Goal: Information Seeking & Learning: Learn about a topic

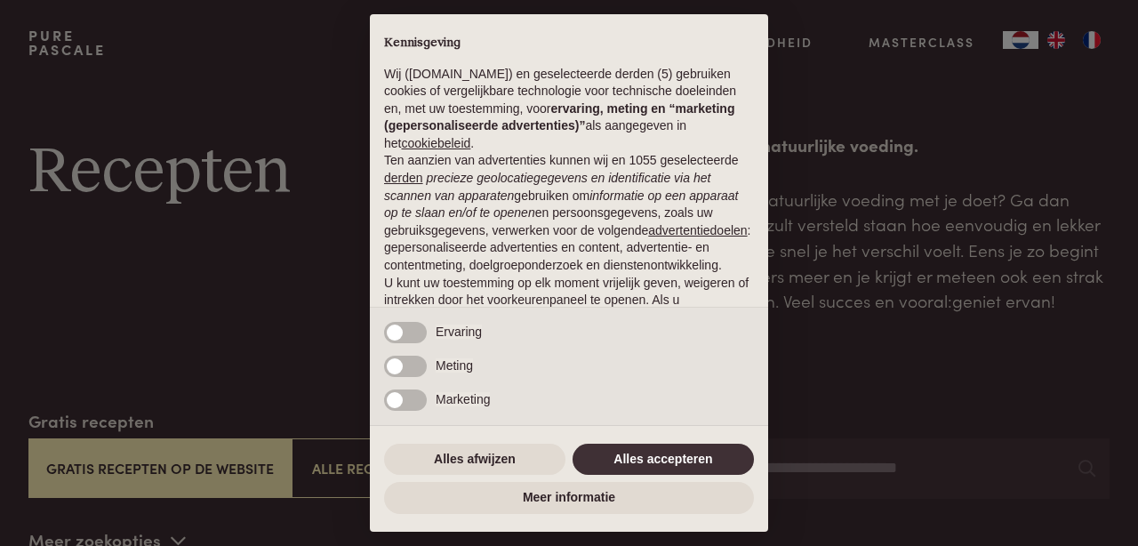
click at [614, 459] on button "Alles accepteren" at bounding box center [662, 460] width 181 height 32
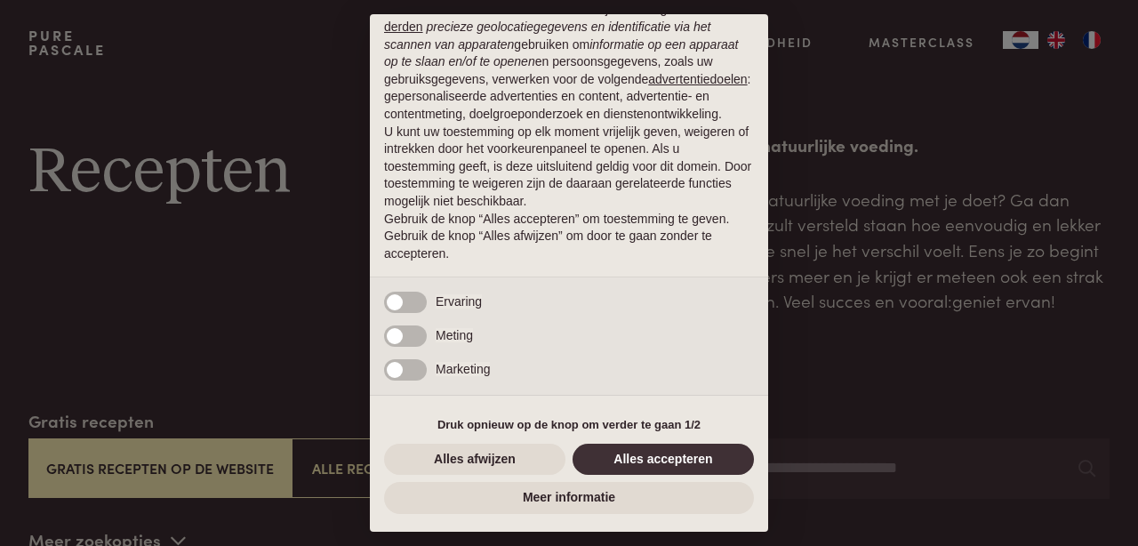
click at [664, 458] on button "Alles accepteren" at bounding box center [662, 460] width 181 height 32
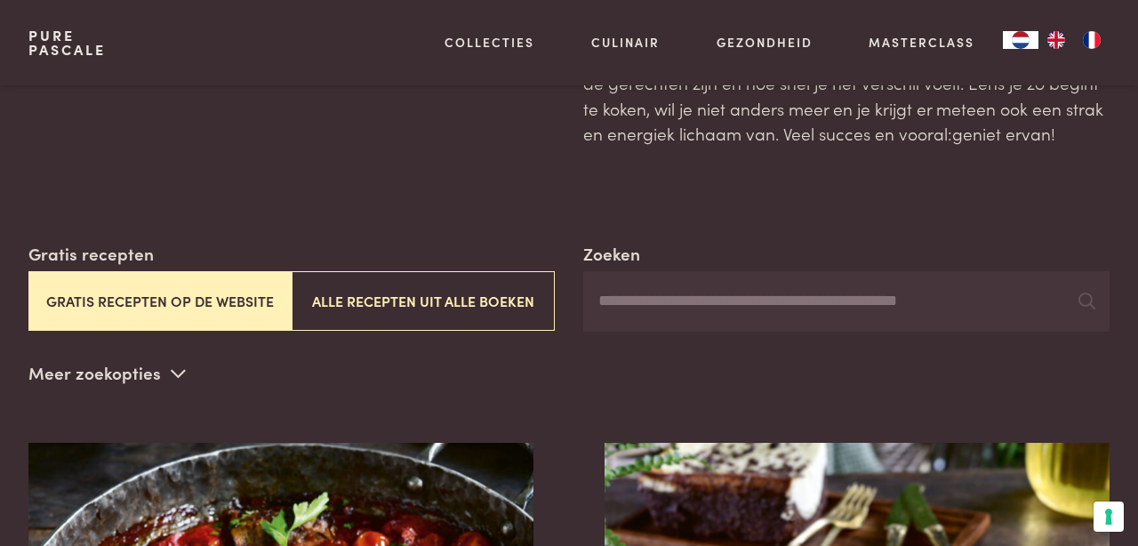
scroll to position [164, 0]
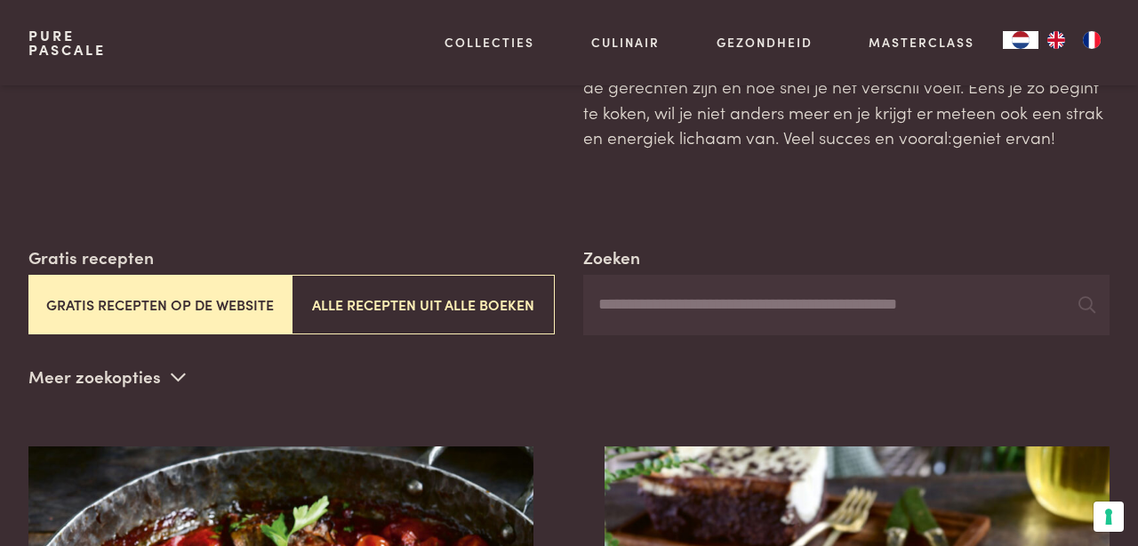
click at [935, 299] on input "Zoeken" at bounding box center [846, 305] width 526 height 60
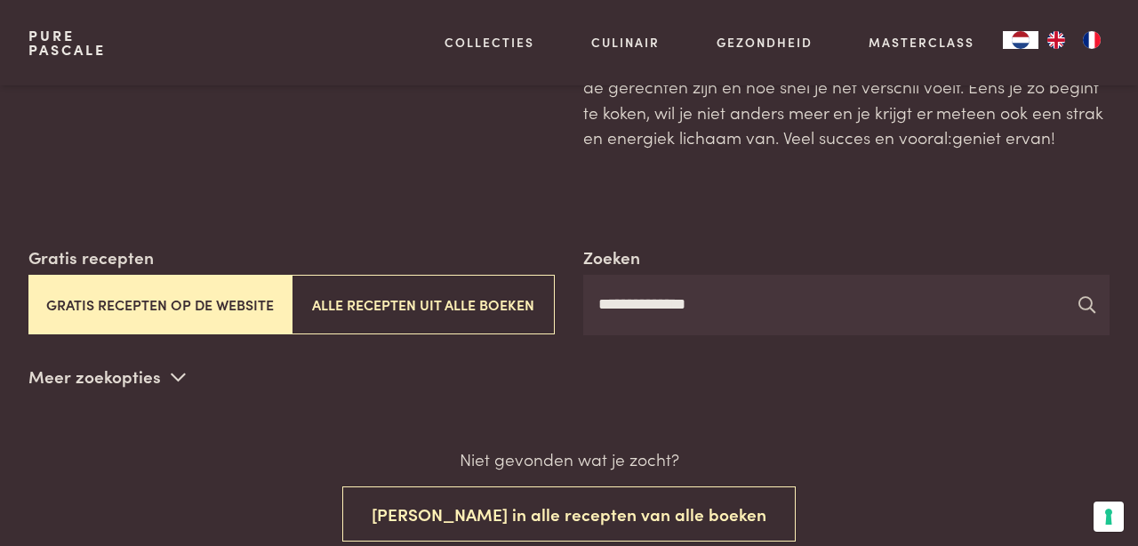
click at [1085, 297] on icon at bounding box center [1086, 304] width 17 height 17
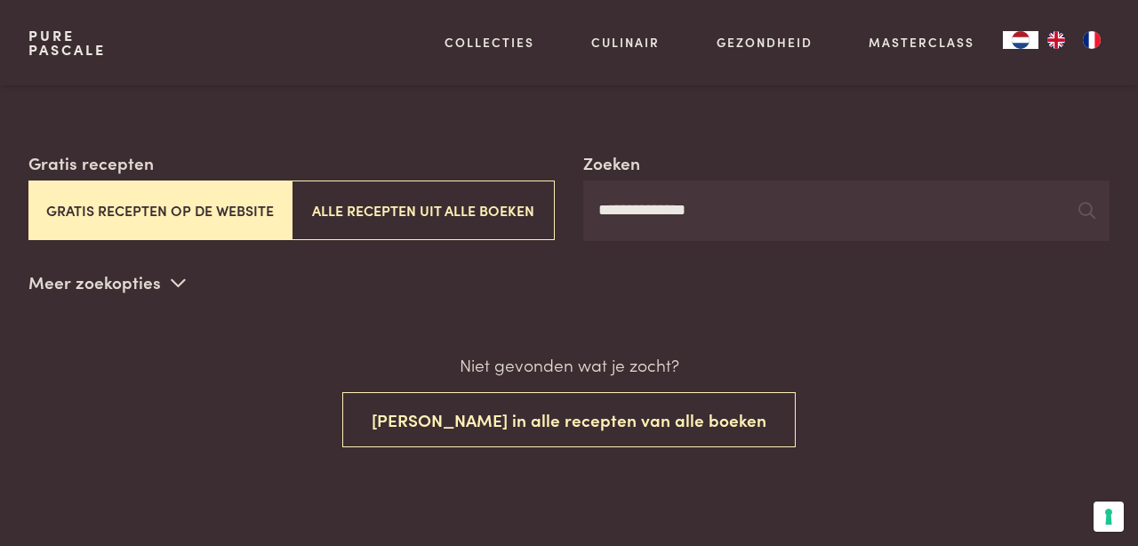
scroll to position [259, 0]
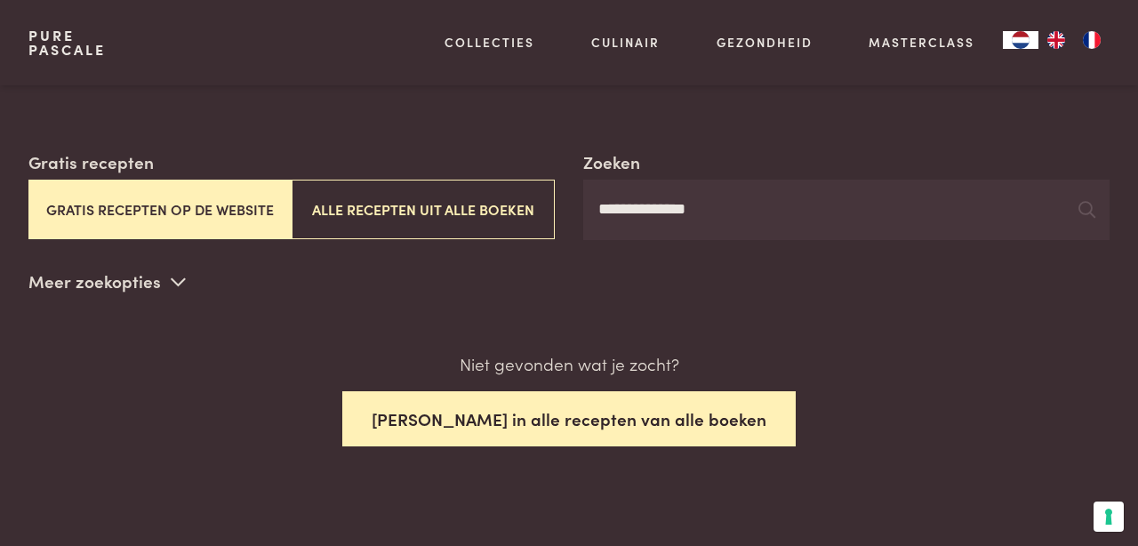
click at [524, 424] on button "[PERSON_NAME] in alle recepten van alle boeken" at bounding box center [568, 419] width 453 height 56
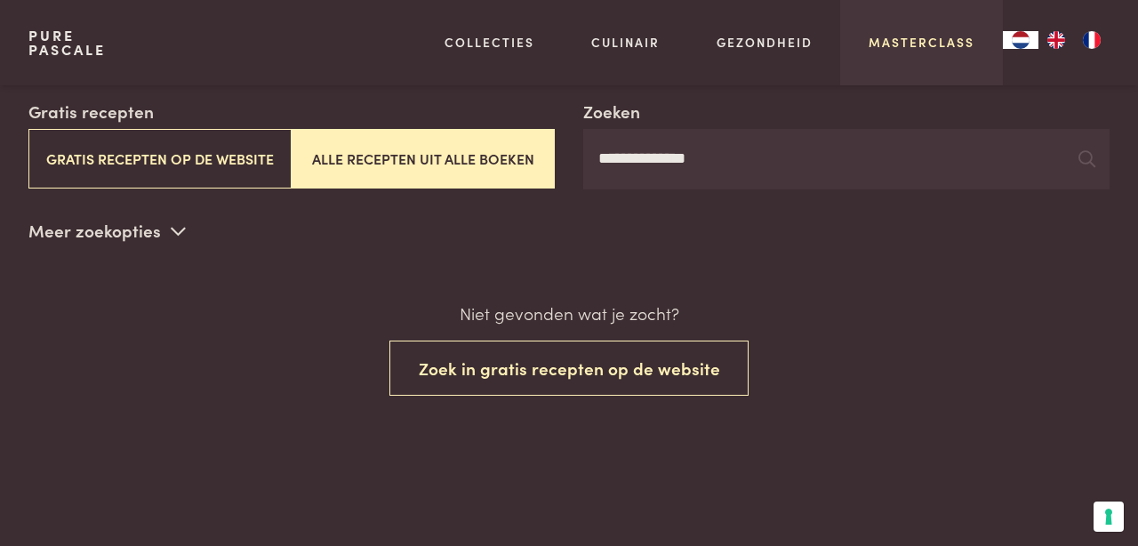
scroll to position [311, 0]
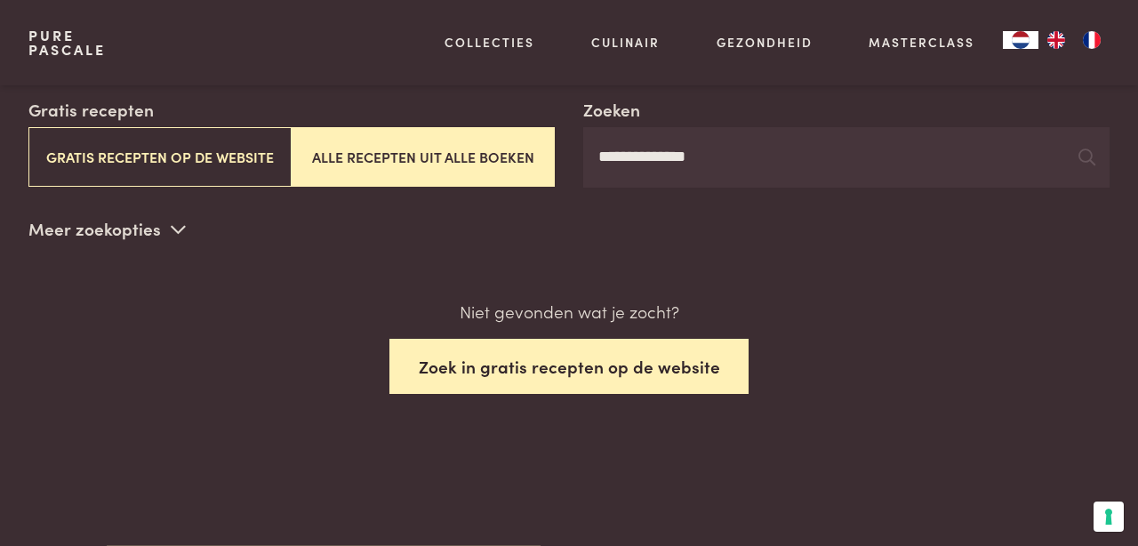
click at [567, 361] on button "Zoek in gratis recepten op de website" at bounding box center [569, 367] width 360 height 56
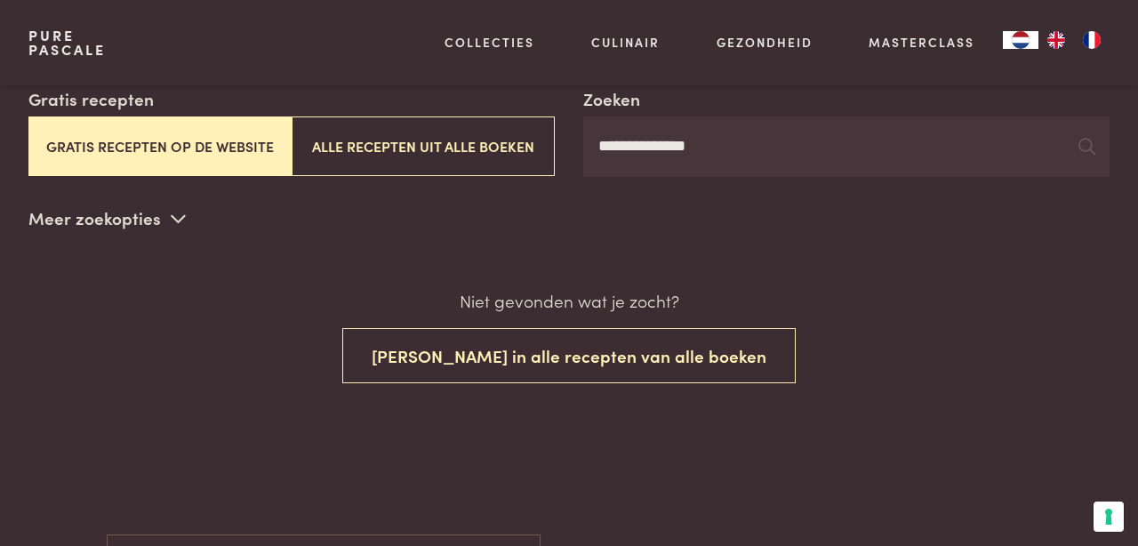
scroll to position [314, 0]
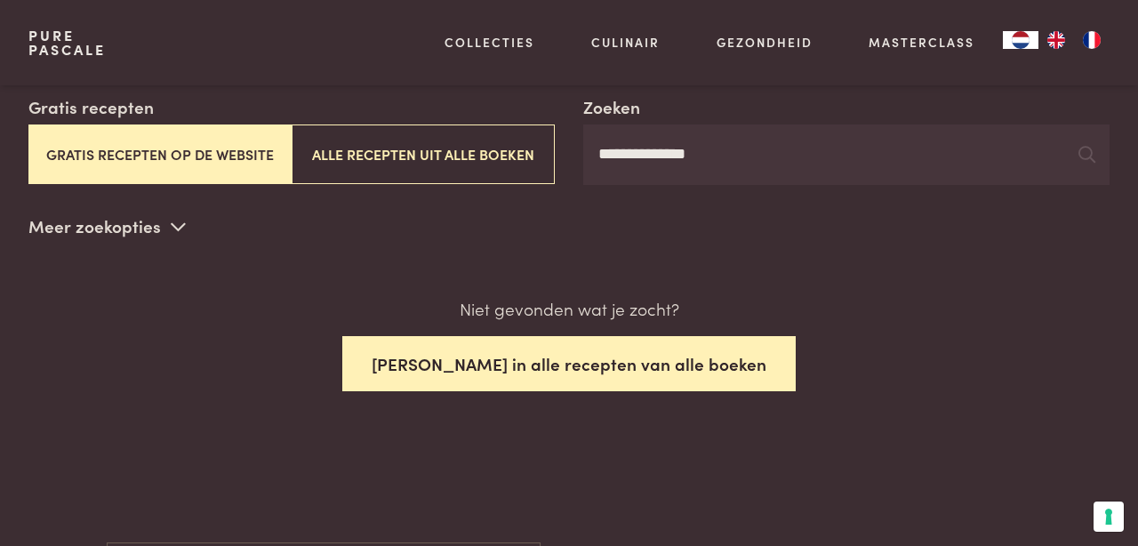
click at [437, 352] on button "[PERSON_NAME] in alle recepten van alle boeken" at bounding box center [568, 364] width 453 height 56
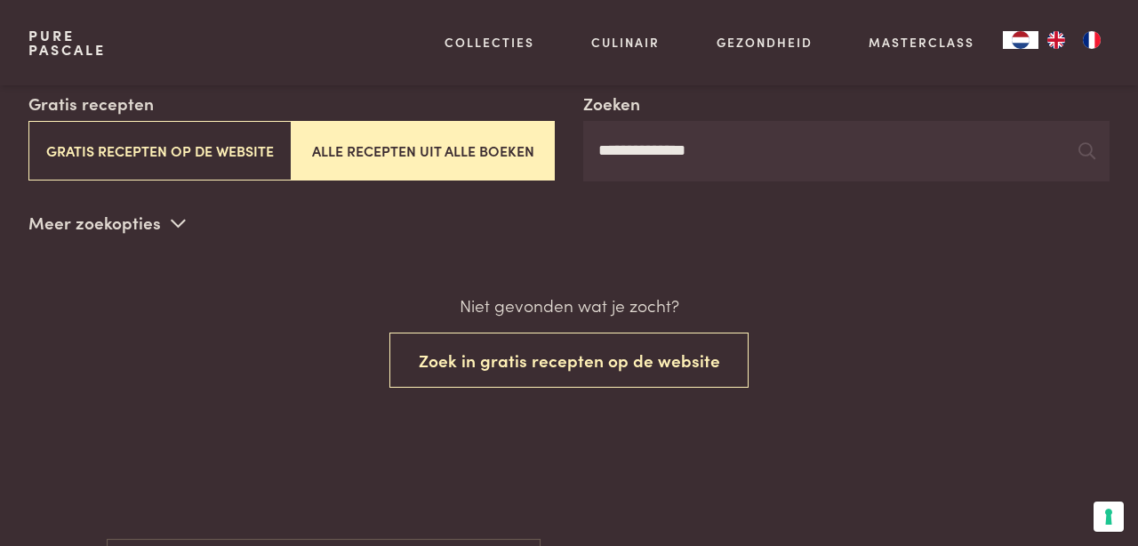
scroll to position [314, 0]
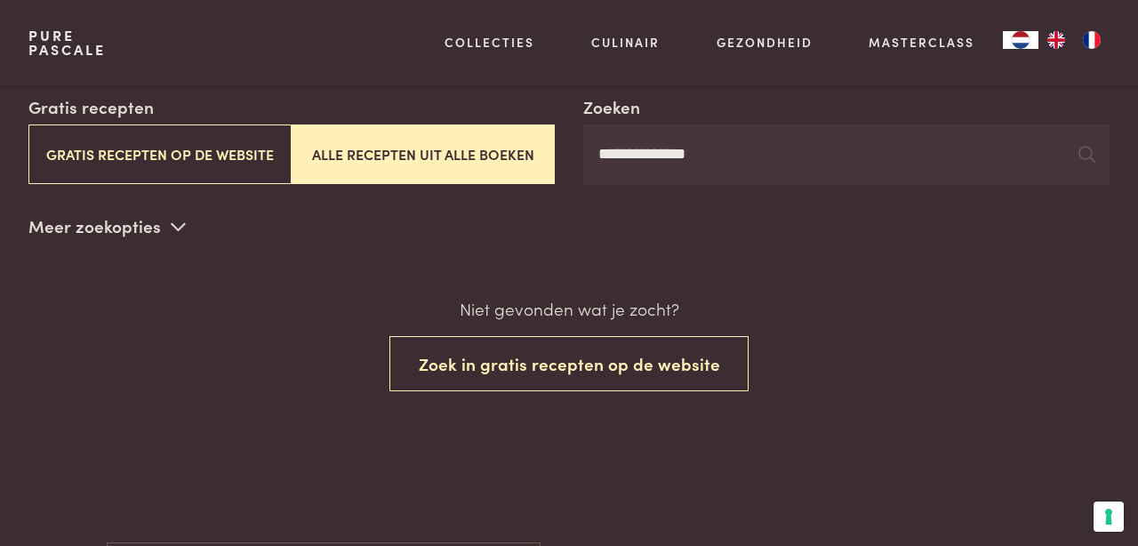
click at [178, 403] on div "Niet gevonden wat je zocht? Zoek in gratis recepten op de website Vorige Volgen…" at bounding box center [568, 379] width 1081 height 166
click at [737, 152] on input "**********" at bounding box center [846, 154] width 526 height 60
click at [724, 152] on input "**********" at bounding box center [846, 154] width 526 height 60
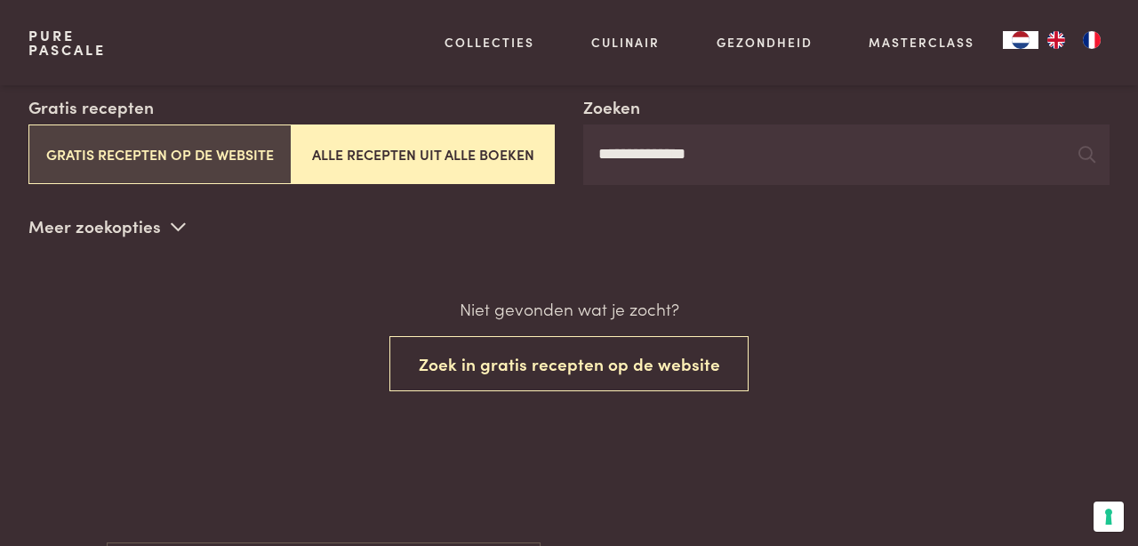
click at [238, 145] on button "Gratis recepten op de website" at bounding box center [159, 154] width 263 height 60
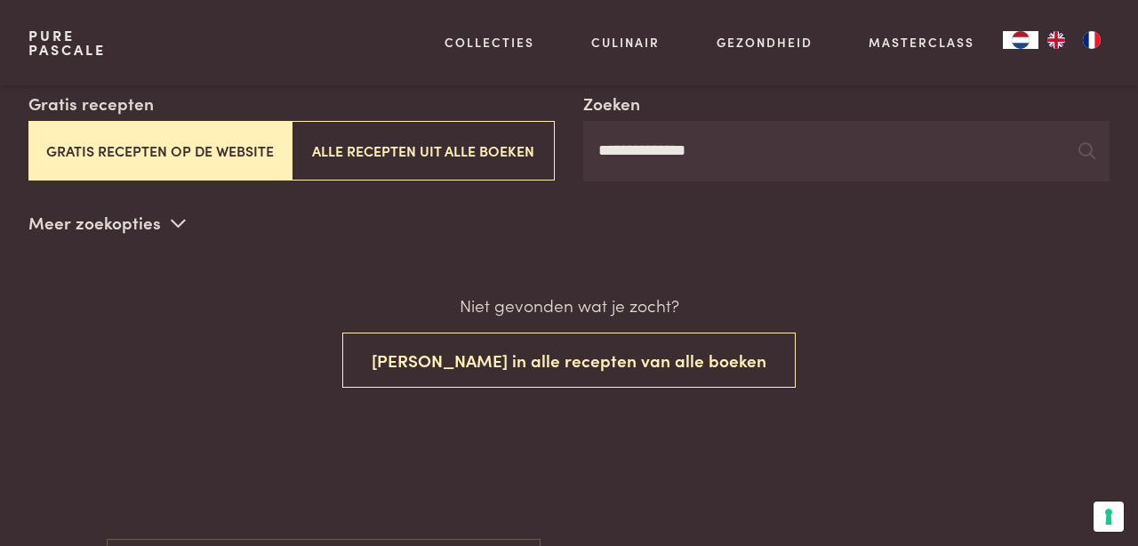
scroll to position [314, 0]
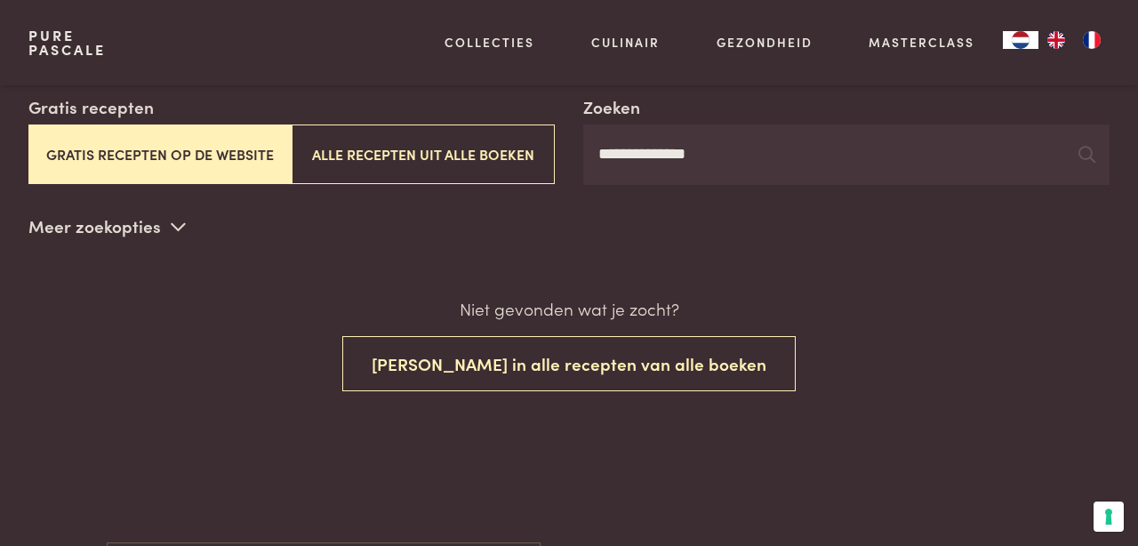
click at [724, 151] on input "**********" at bounding box center [846, 154] width 526 height 60
type input "*"
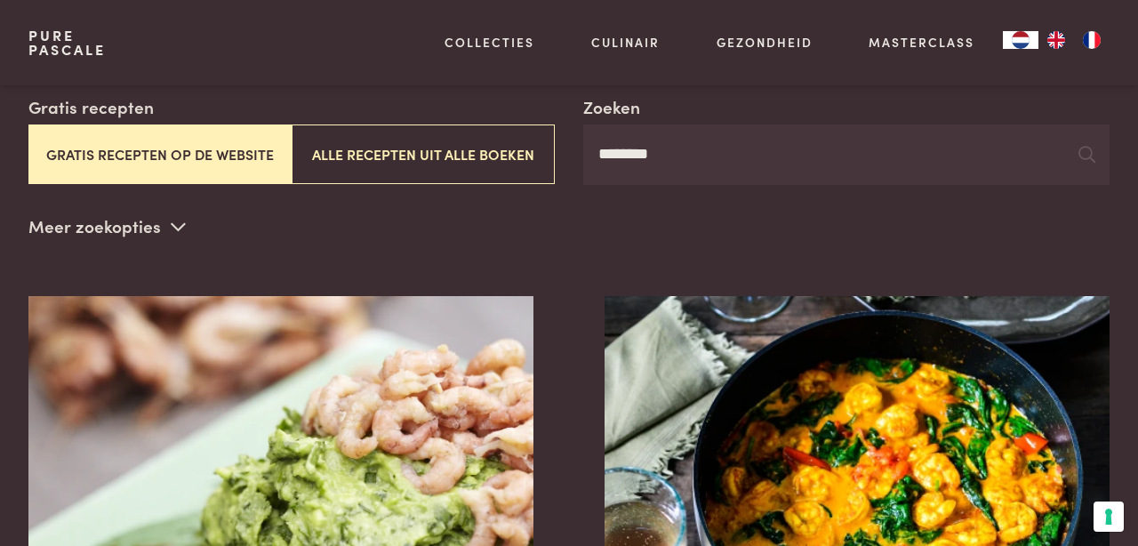
type input "********"
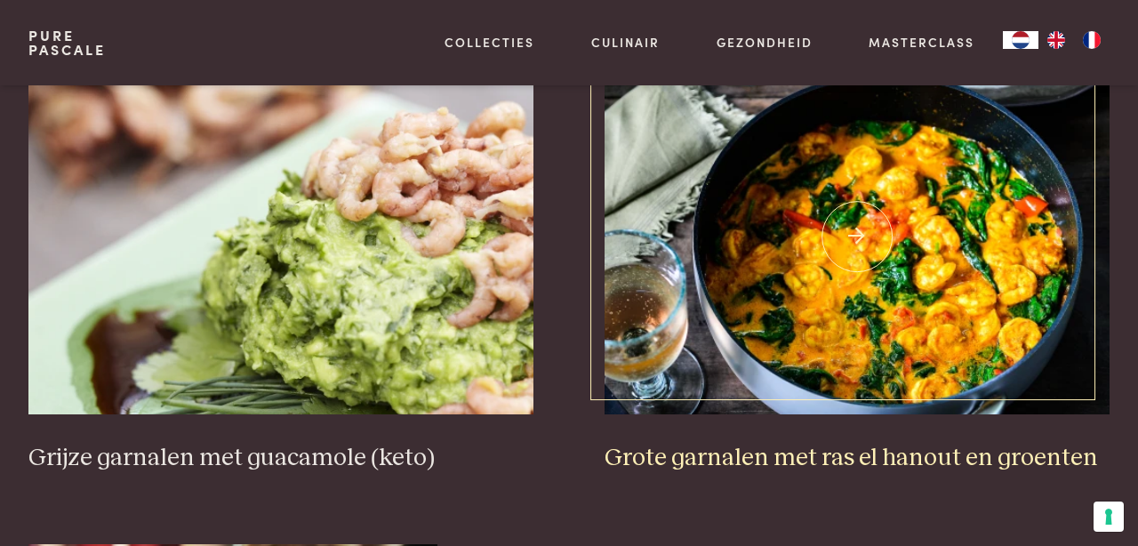
scroll to position [550, 0]
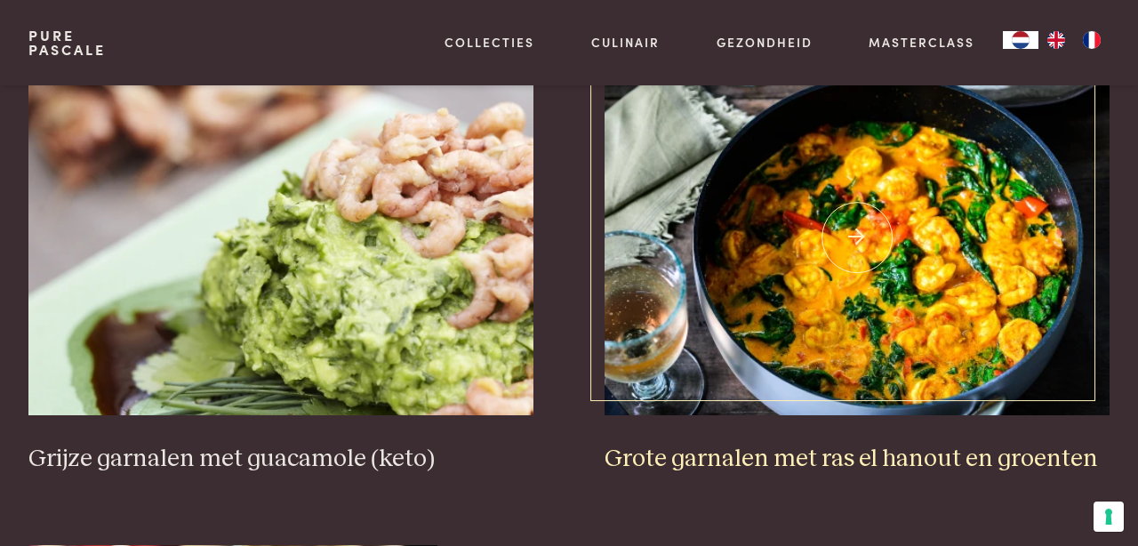
click at [880, 220] on img at bounding box center [856, 238] width 505 height 356
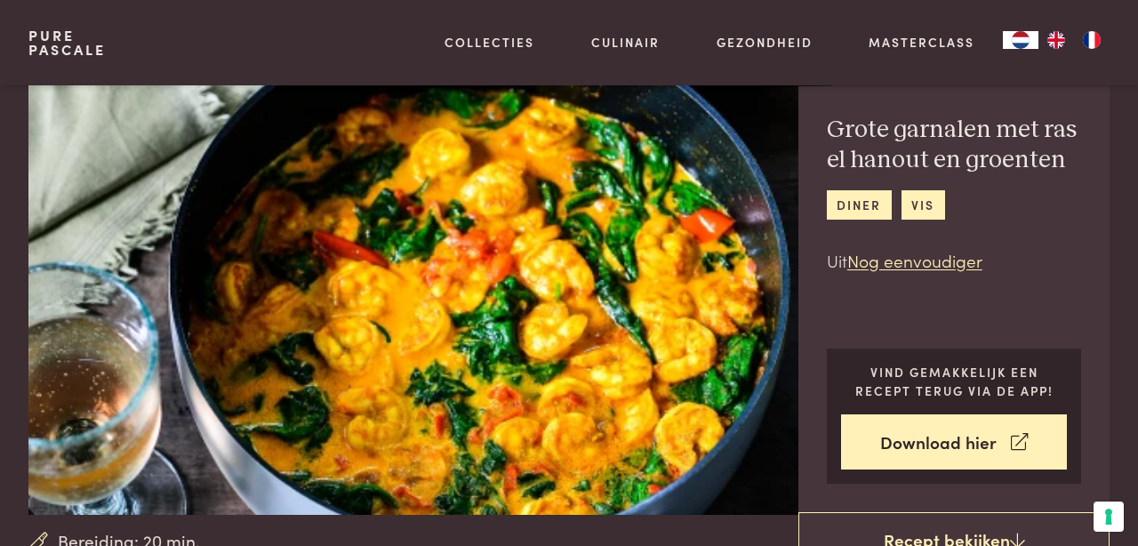
scroll to position [52, 0]
